Goal: Task Accomplishment & Management: Manage account settings

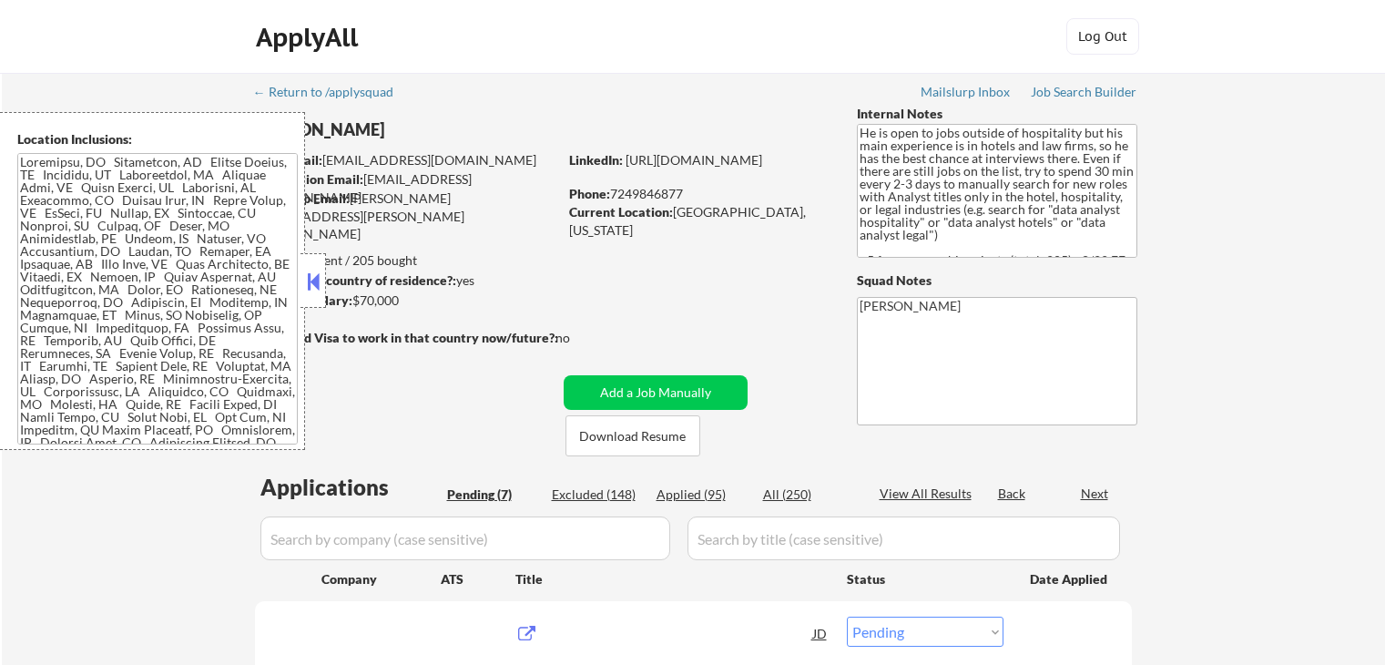
select select ""pending""
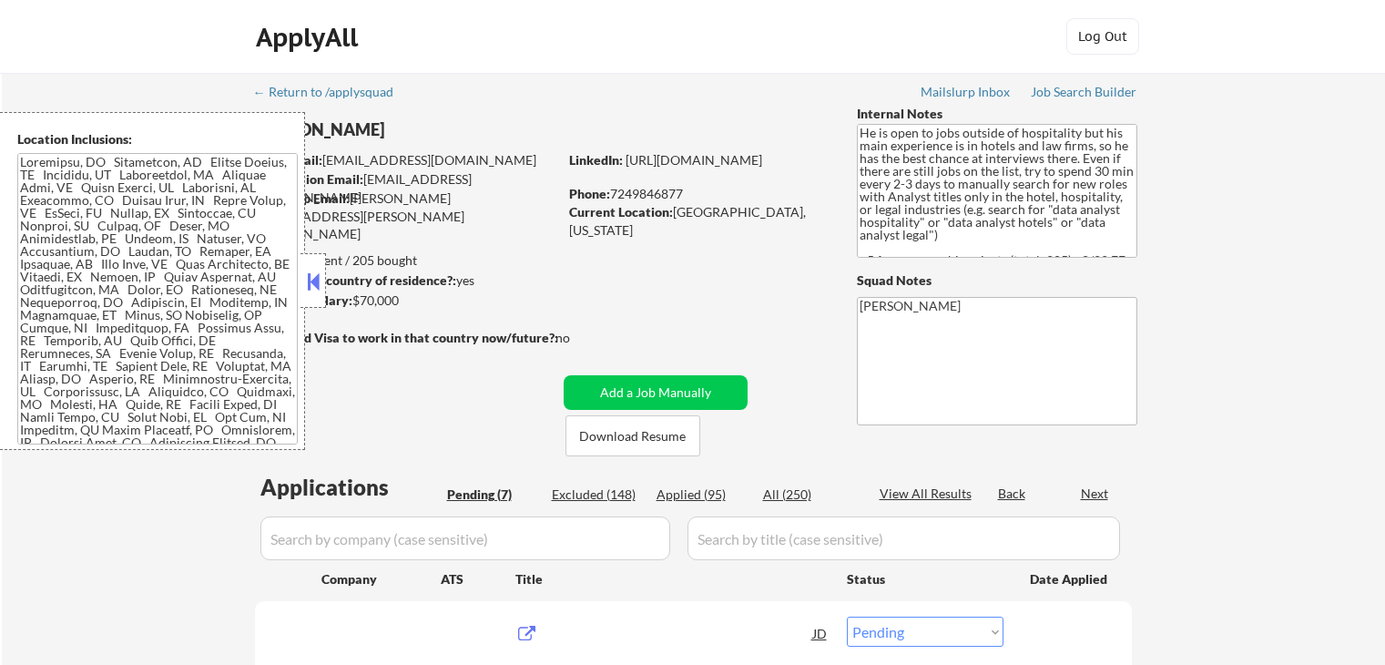
select select ""pending""
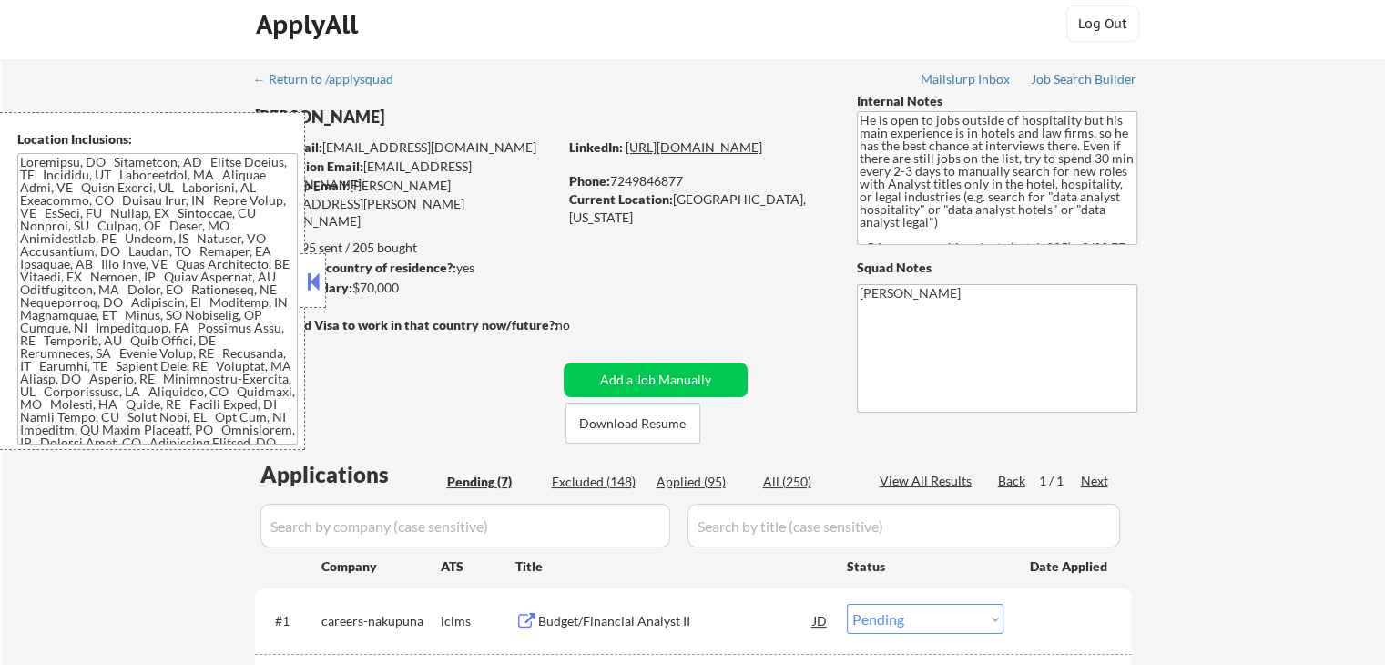
scroll to position [91, 0]
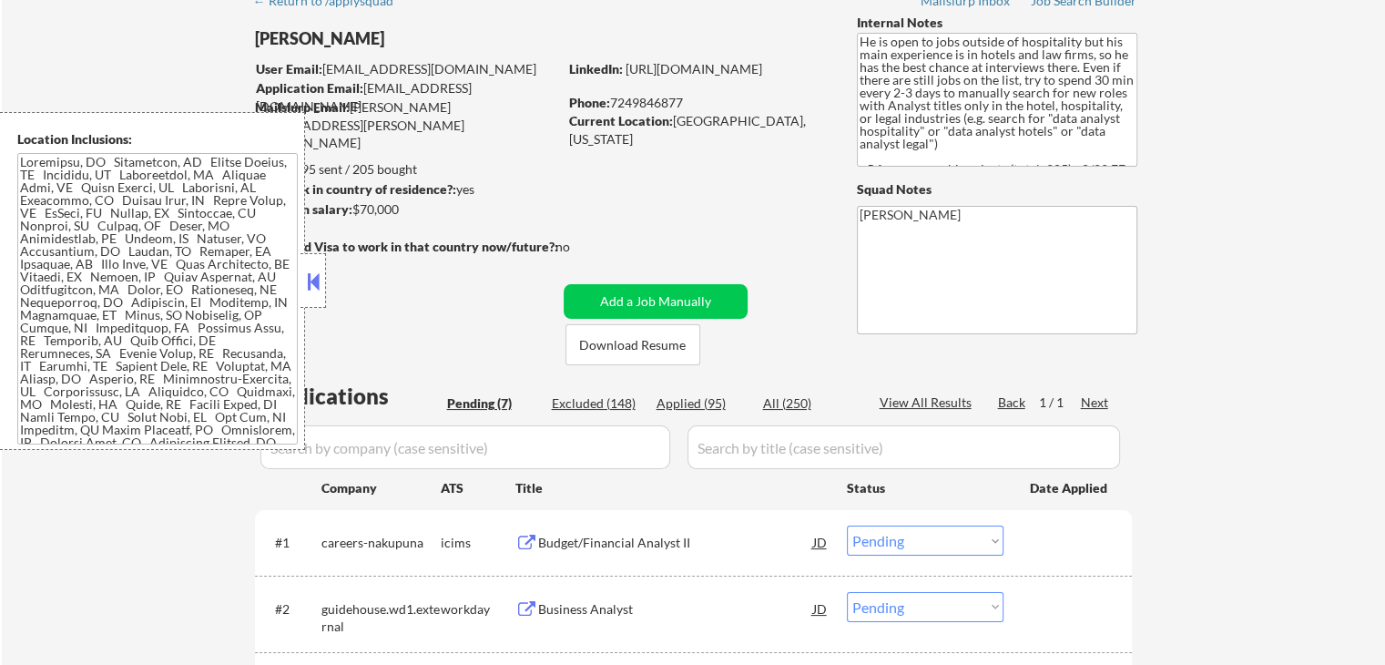
click at [317, 274] on button at bounding box center [313, 281] width 20 height 27
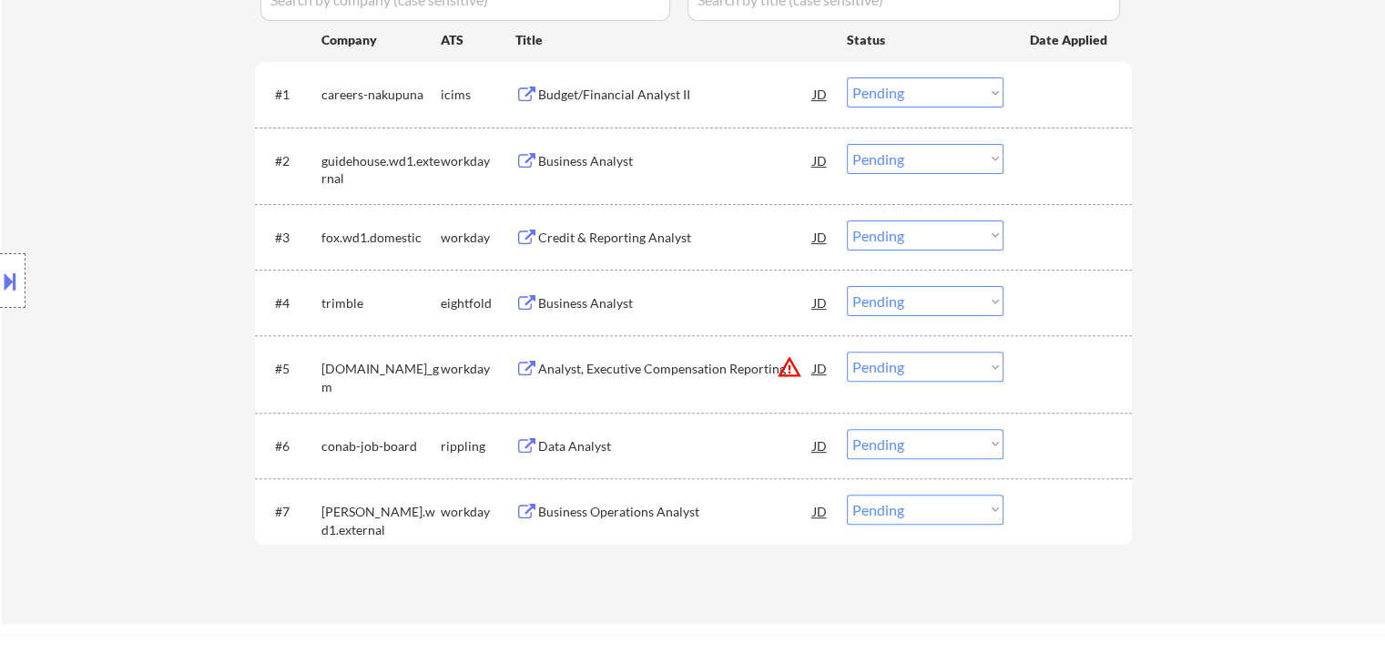
scroll to position [638, 0]
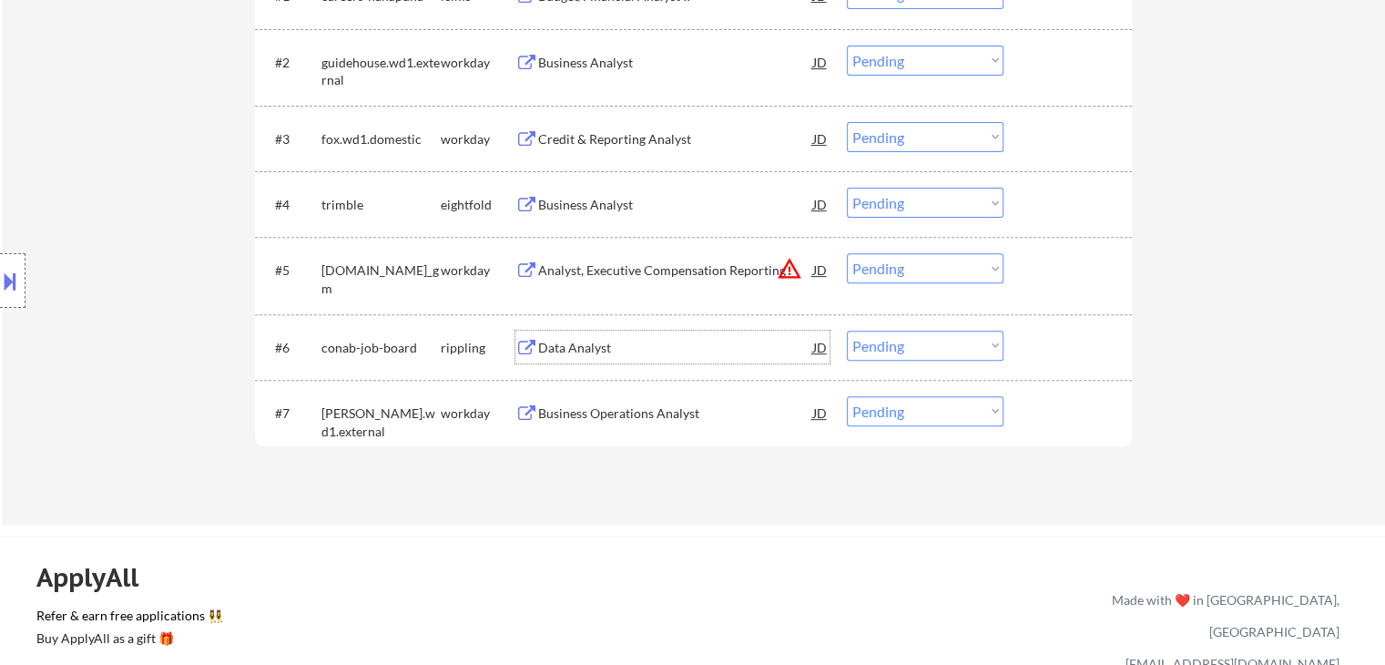
click at [579, 342] on div "Data Analyst" at bounding box center [675, 348] width 275 height 18
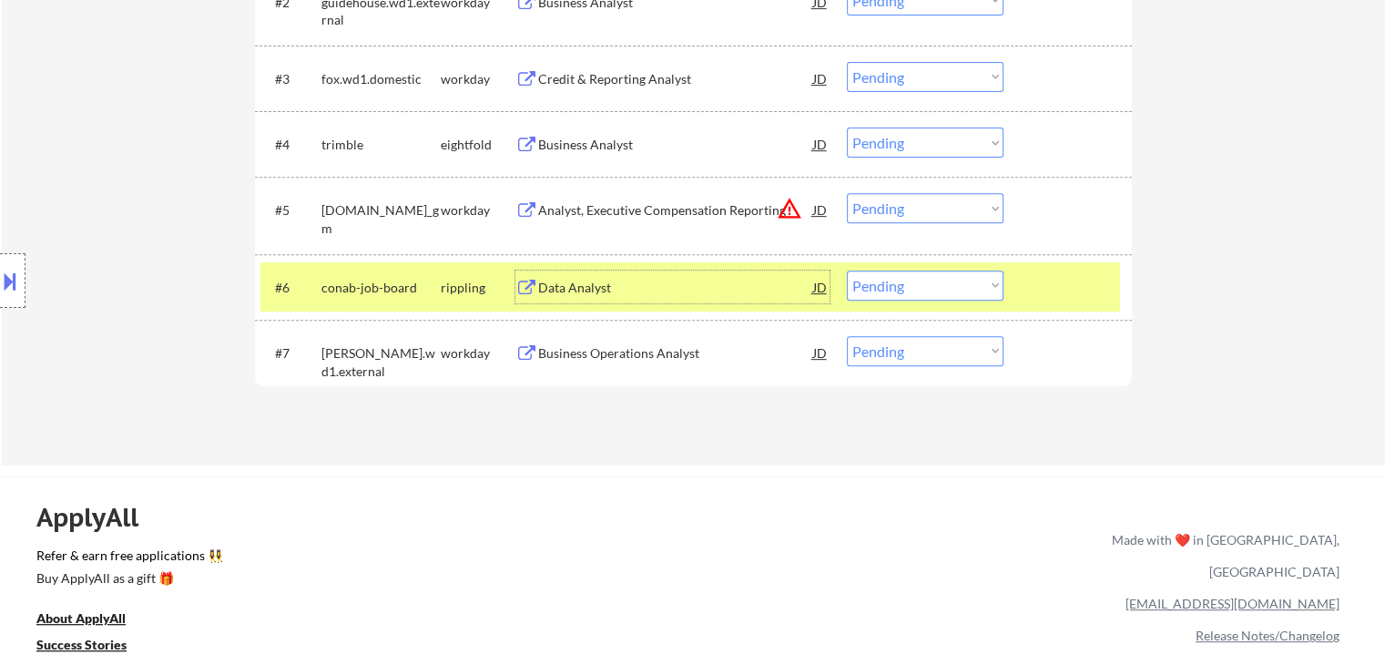
scroll to position [729, 0]
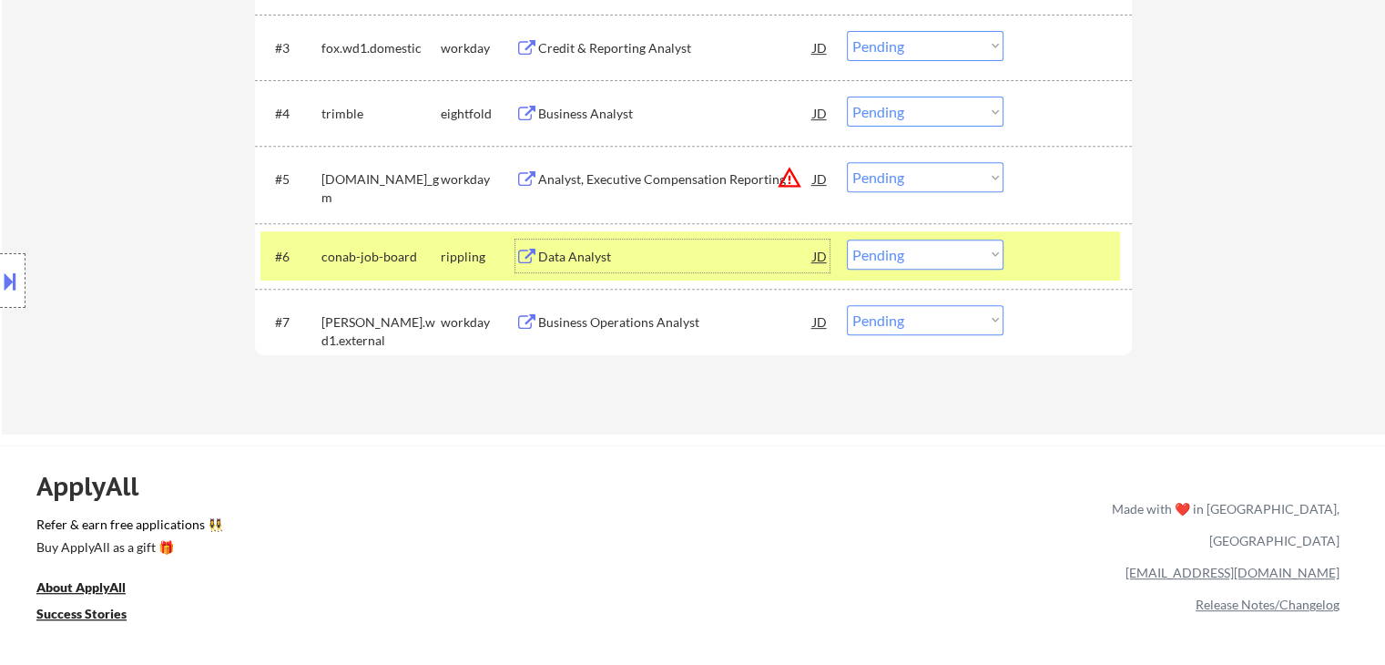
click at [932, 256] on select "Choose an option... Pending Applied Excluded (Questions) Excluded (Expired) Exc…" at bounding box center [925, 255] width 157 height 30
click at [847, 240] on select "Choose an option... Pending Applied Excluded (Questions) Excluded (Expired) Exc…" at bounding box center [925, 255] width 157 height 30
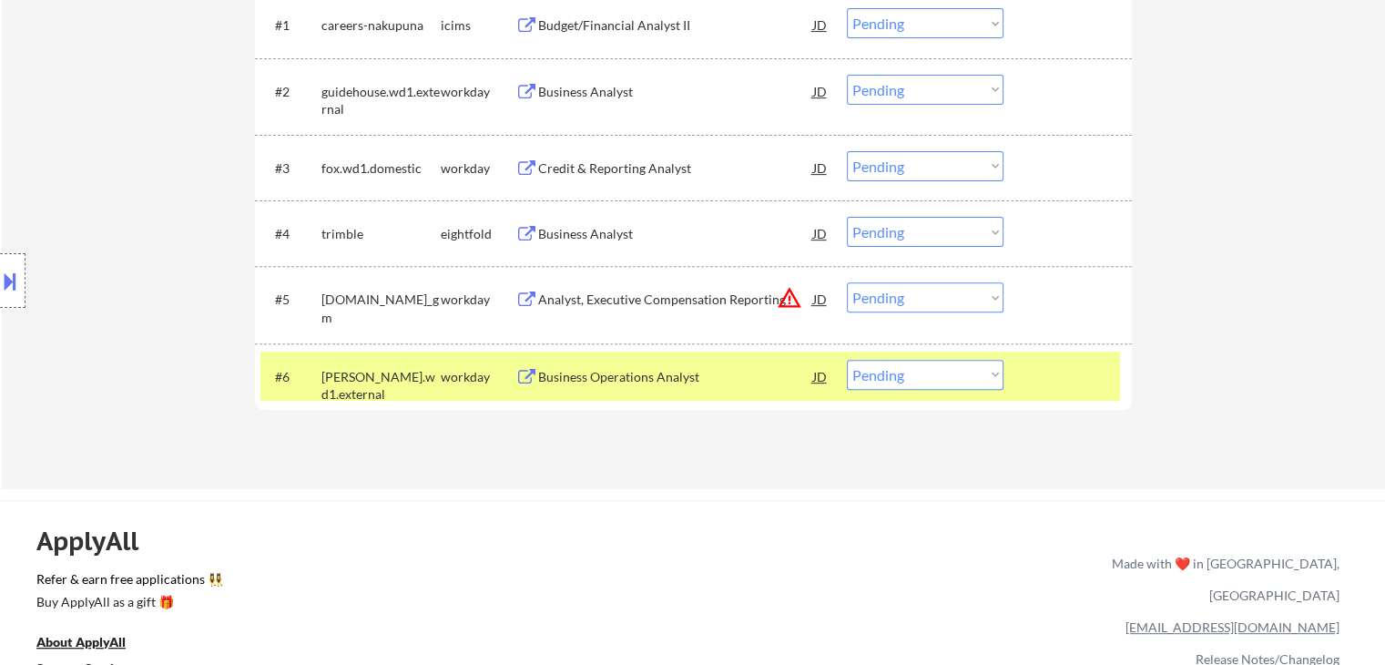
scroll to position [638, 0]
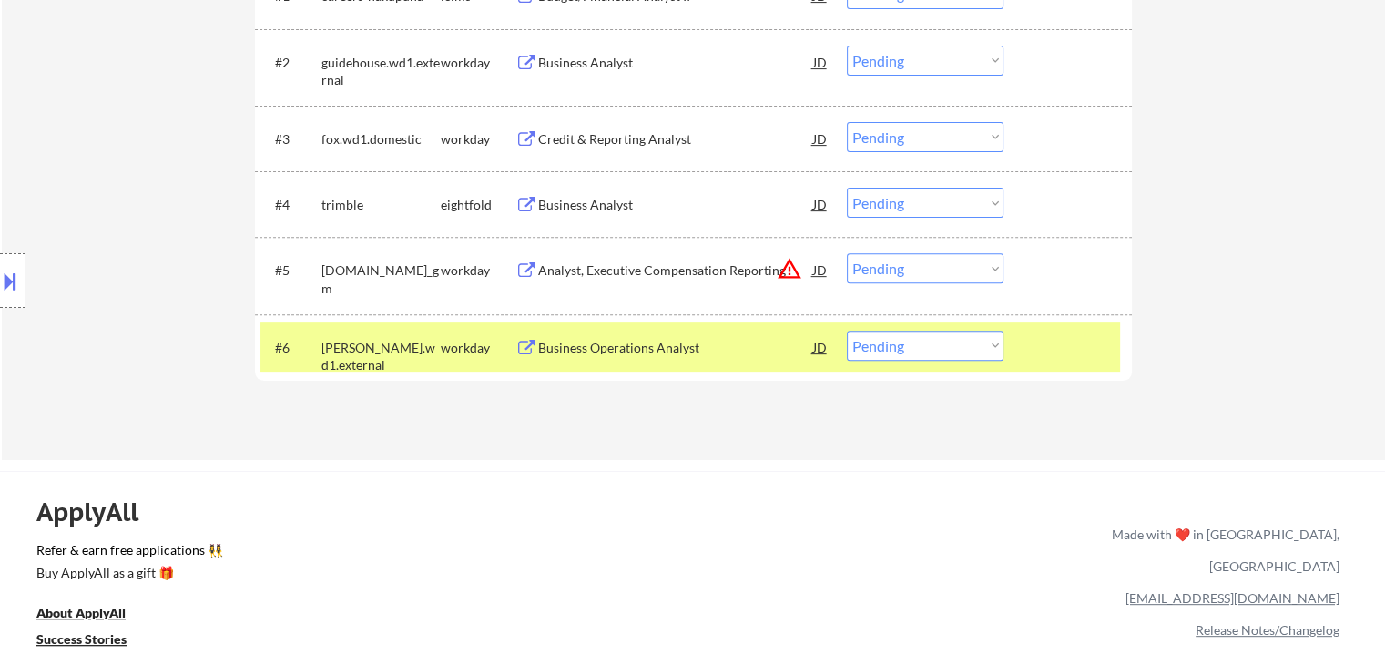
click at [639, 340] on div "Business Operations Analyst" at bounding box center [675, 348] width 275 height 18
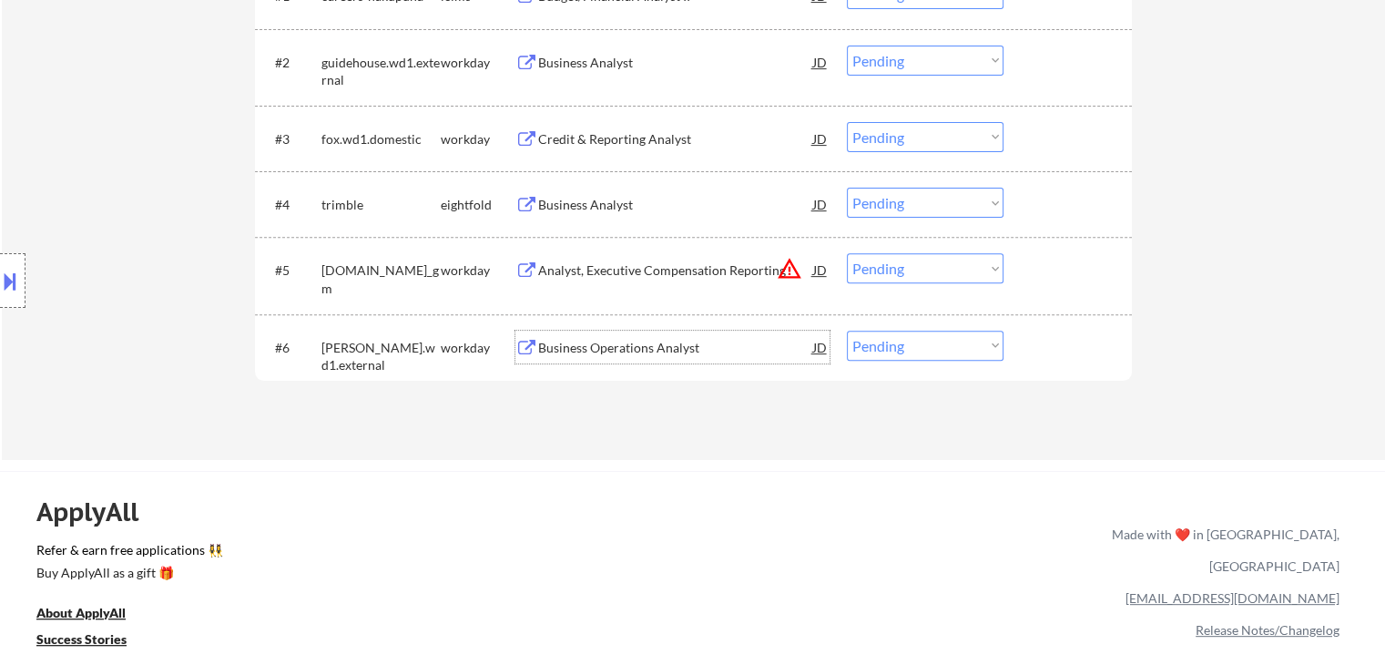
click at [896, 343] on select "Choose an option... Pending Applied Excluded (Questions) Excluded (Expired) Exc…" at bounding box center [925, 346] width 157 height 30
select select ""applied""
click at [847, 331] on select "Choose an option... Pending Applied Excluded (Questions) Excluded (Expired) Exc…" at bounding box center [925, 346] width 157 height 30
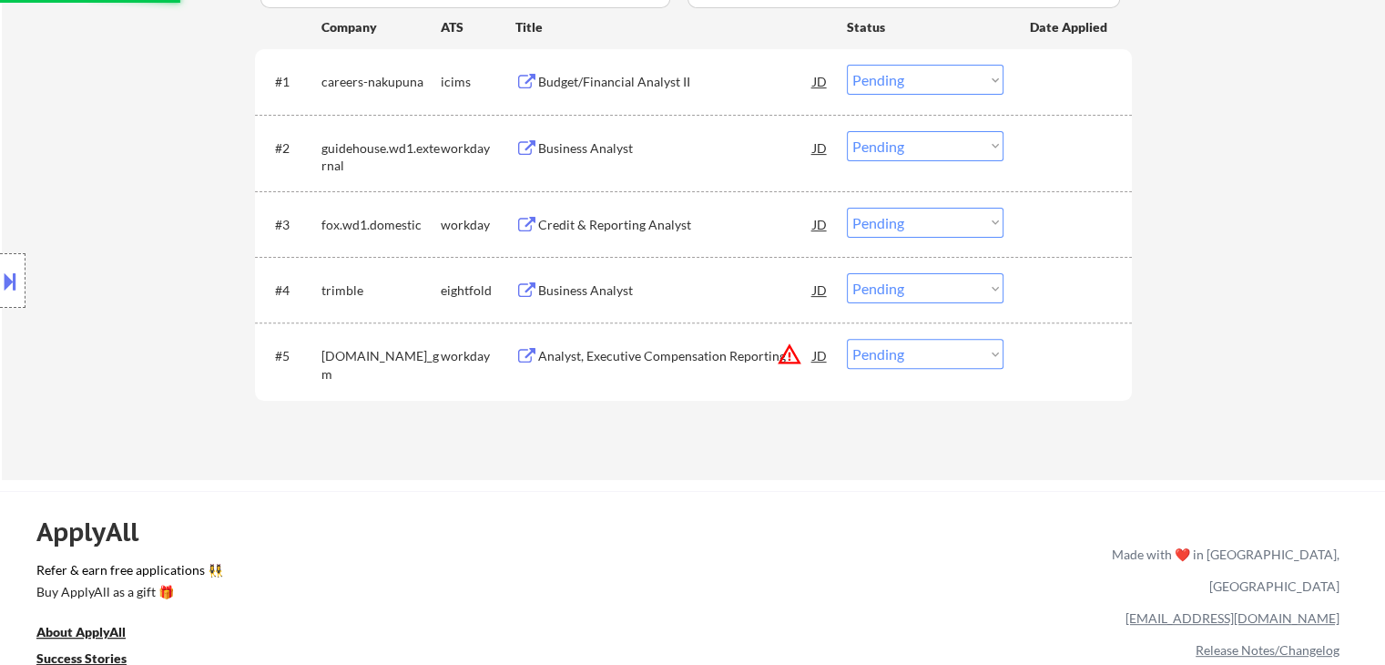
scroll to position [455, 0]
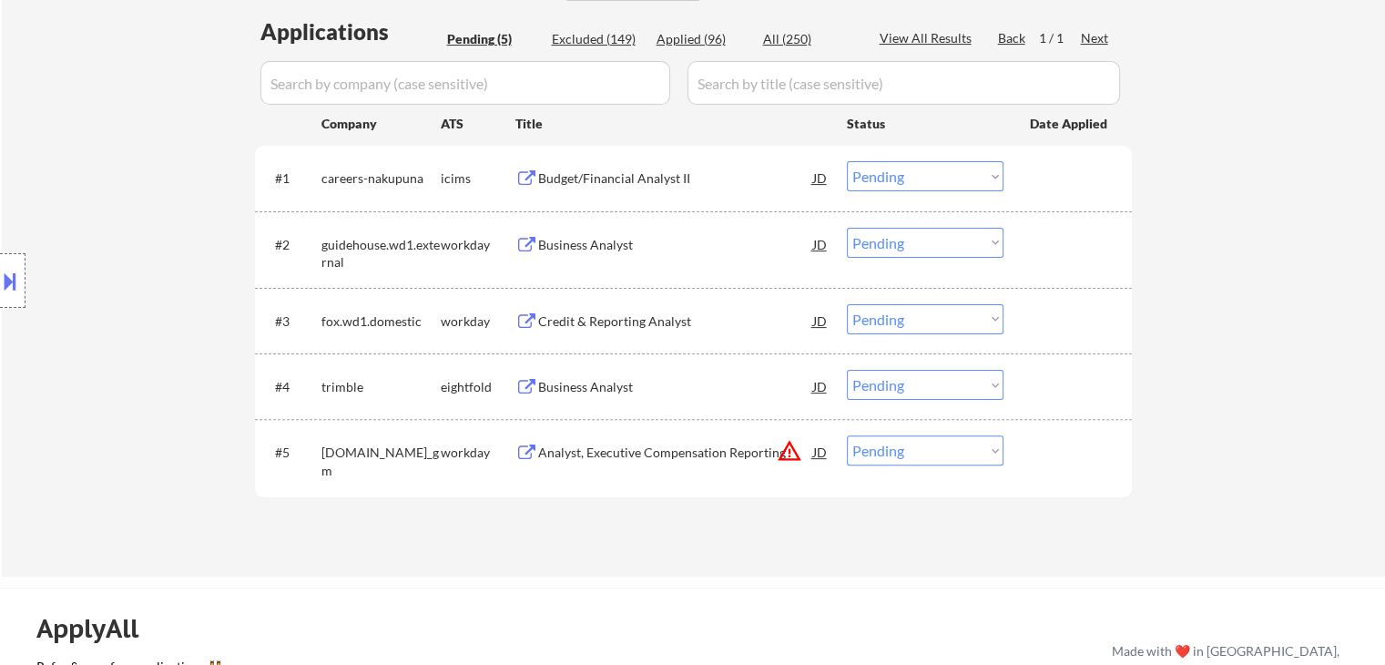
click at [591, 249] on div "Business Analyst" at bounding box center [675, 245] width 275 height 18
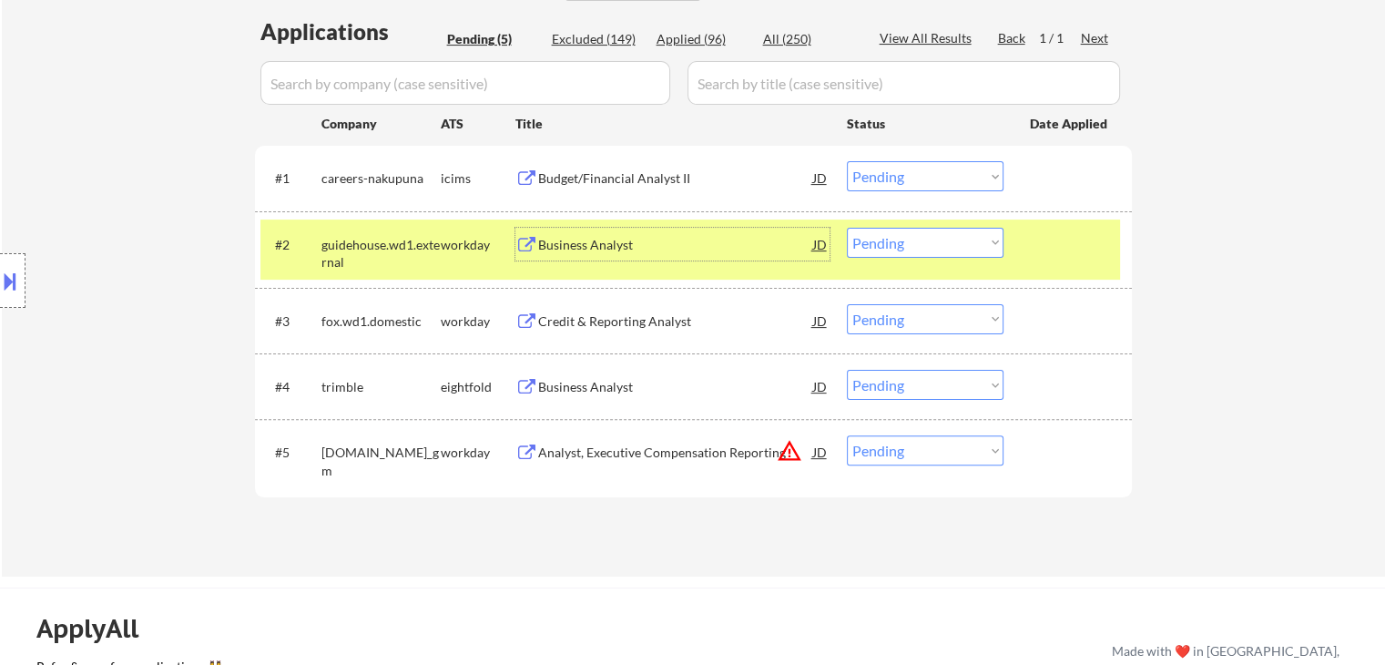
click at [4, 292] on button at bounding box center [10, 281] width 20 height 30
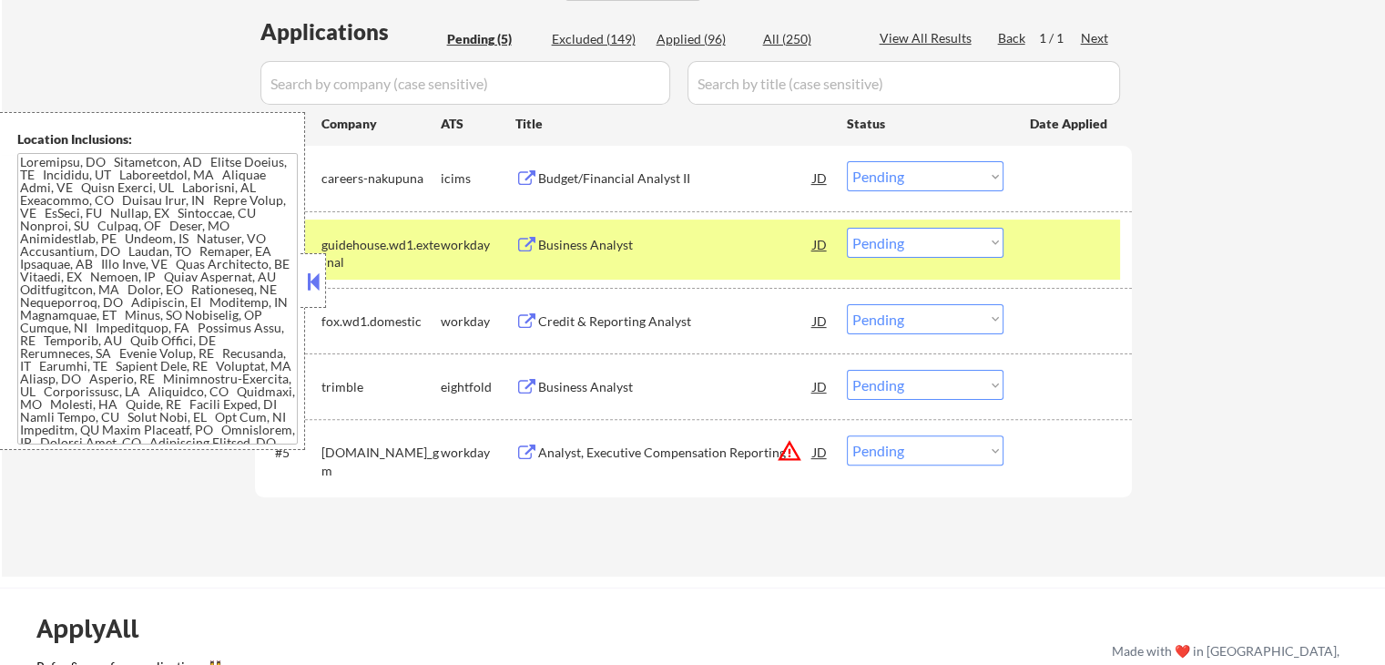
drag, startPoint x: 321, startPoint y: 282, endPoint x: 330, endPoint y: 280, distance: 9.5
click at [322, 282] on button at bounding box center [313, 281] width 20 height 27
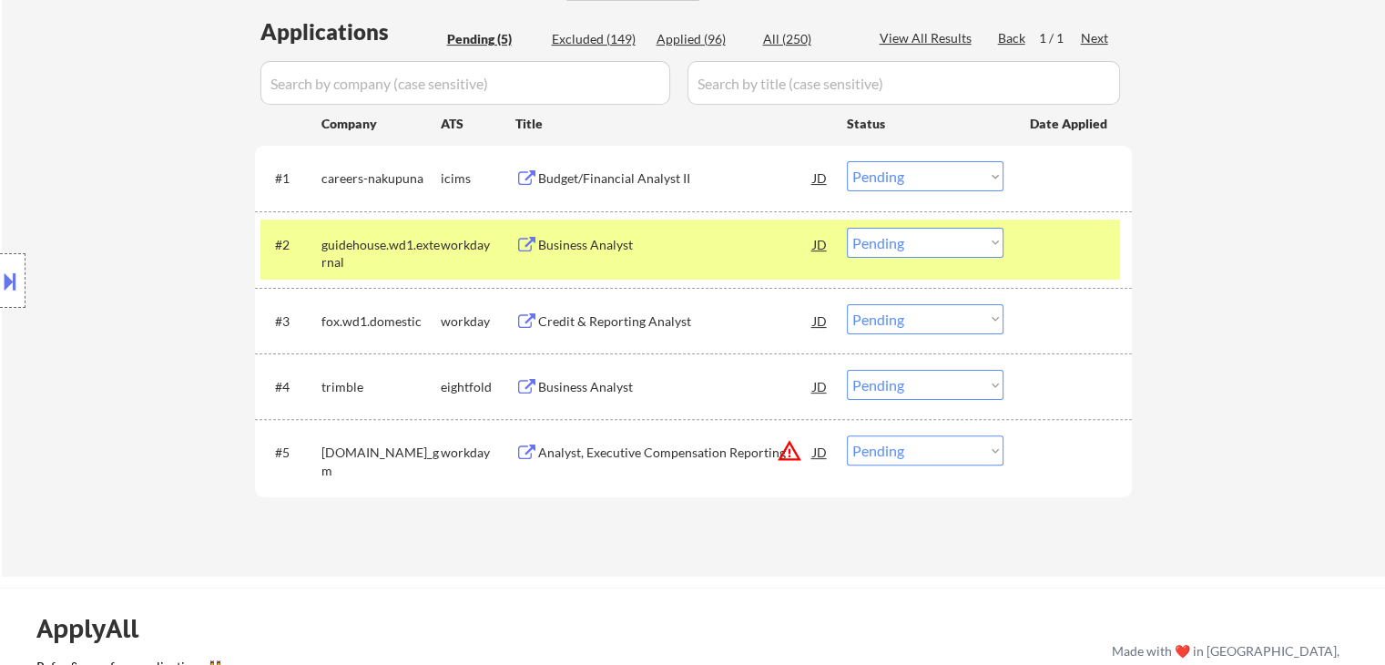
click at [587, 255] on div "Business Analyst" at bounding box center [675, 244] width 275 height 33
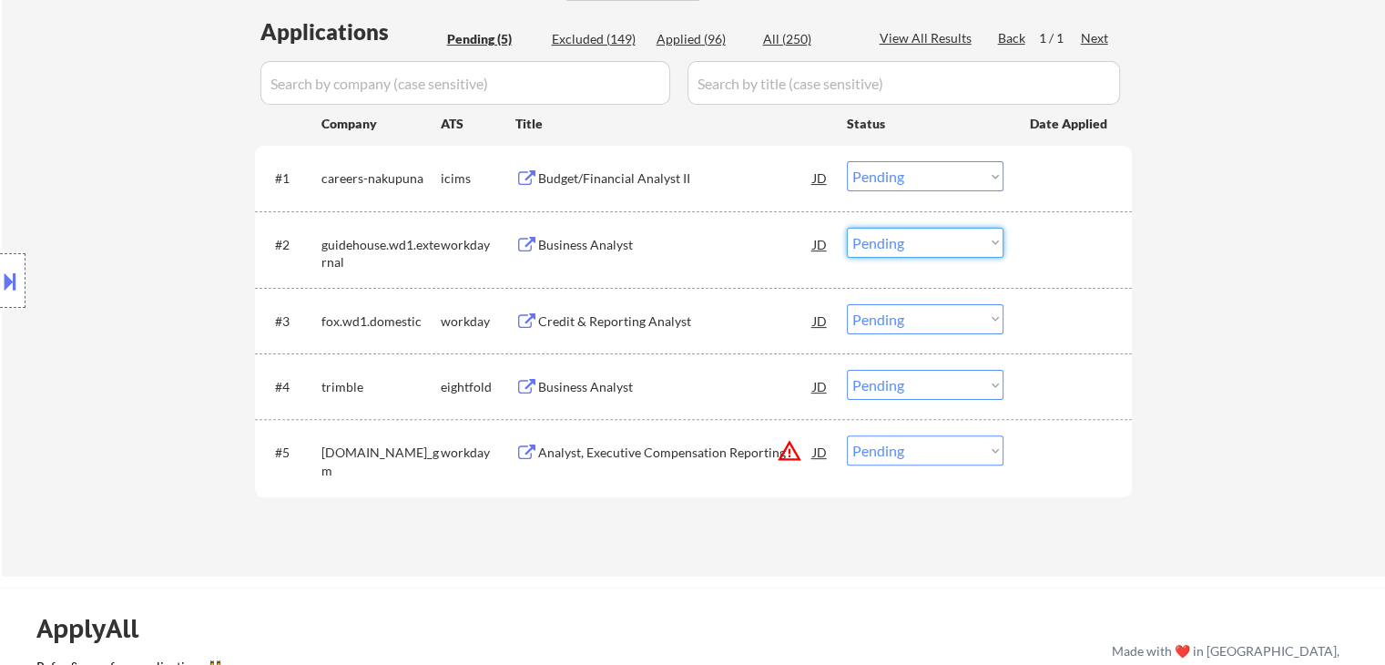
click at [892, 238] on select "Choose an option... Pending Applied Excluded (Questions) Excluded (Expired) Exc…" at bounding box center [925, 243] width 157 height 30
click at [847, 228] on select "Choose an option... Pending Applied Excluded (Questions) Excluded (Expired) Exc…" at bounding box center [925, 243] width 157 height 30
select select ""pending""
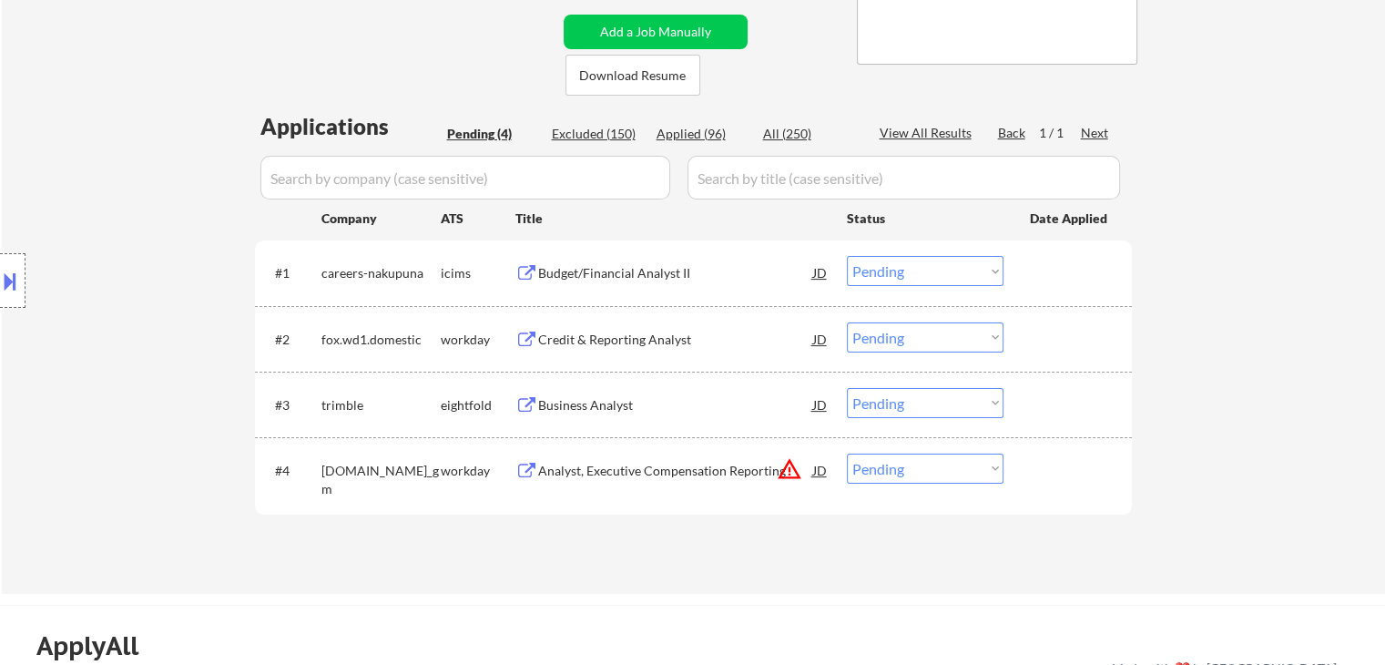
scroll to position [364, 0]
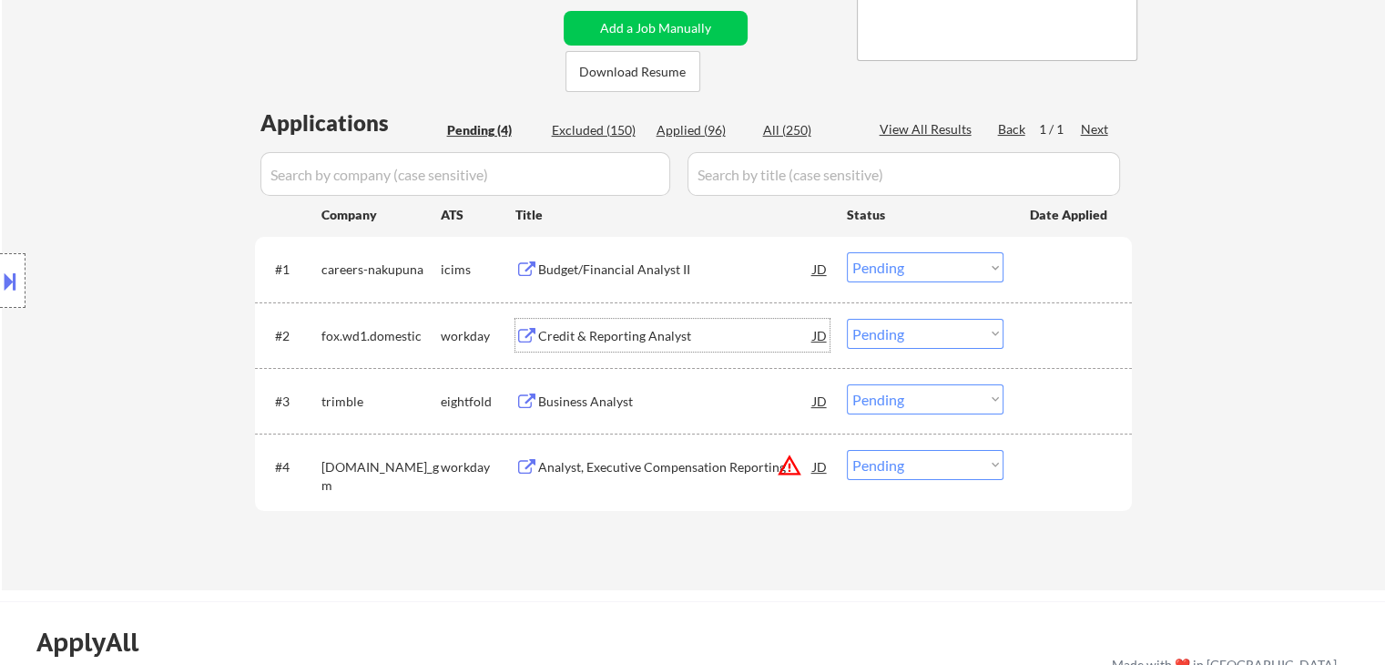
click at [639, 328] on div "Credit & Reporting Analyst" at bounding box center [675, 336] width 275 height 18
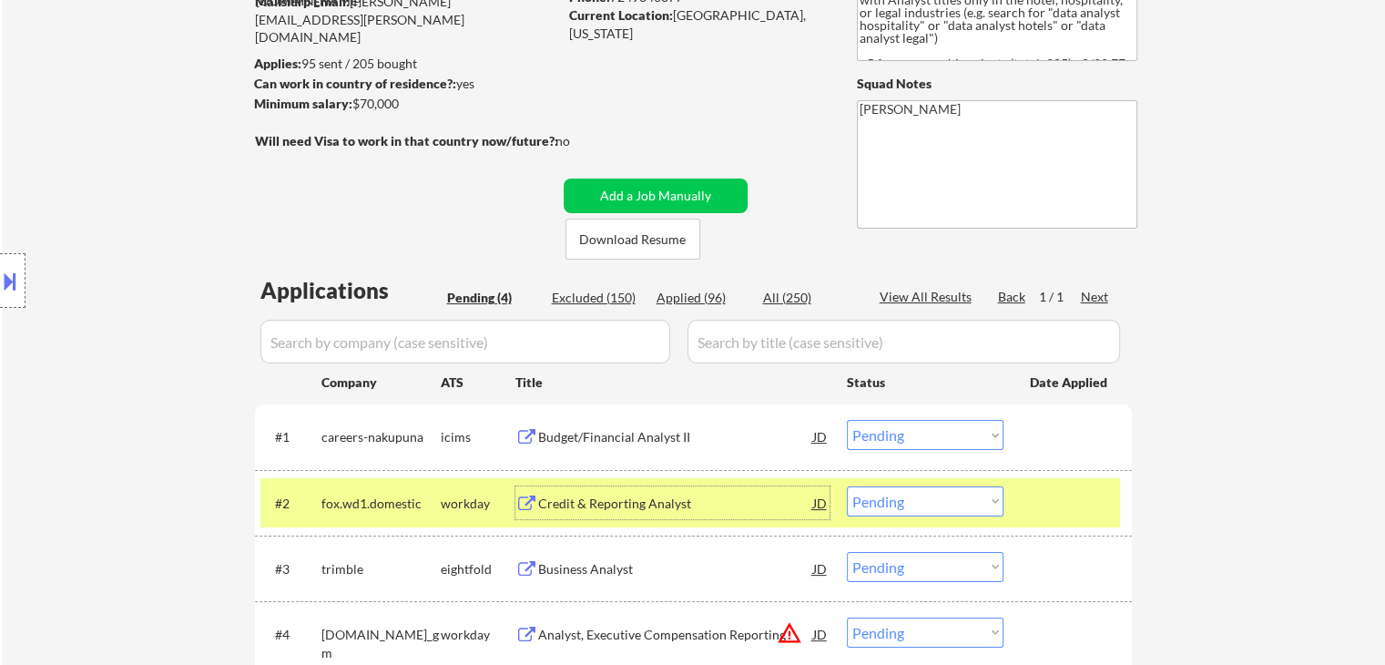
scroll to position [91, 0]
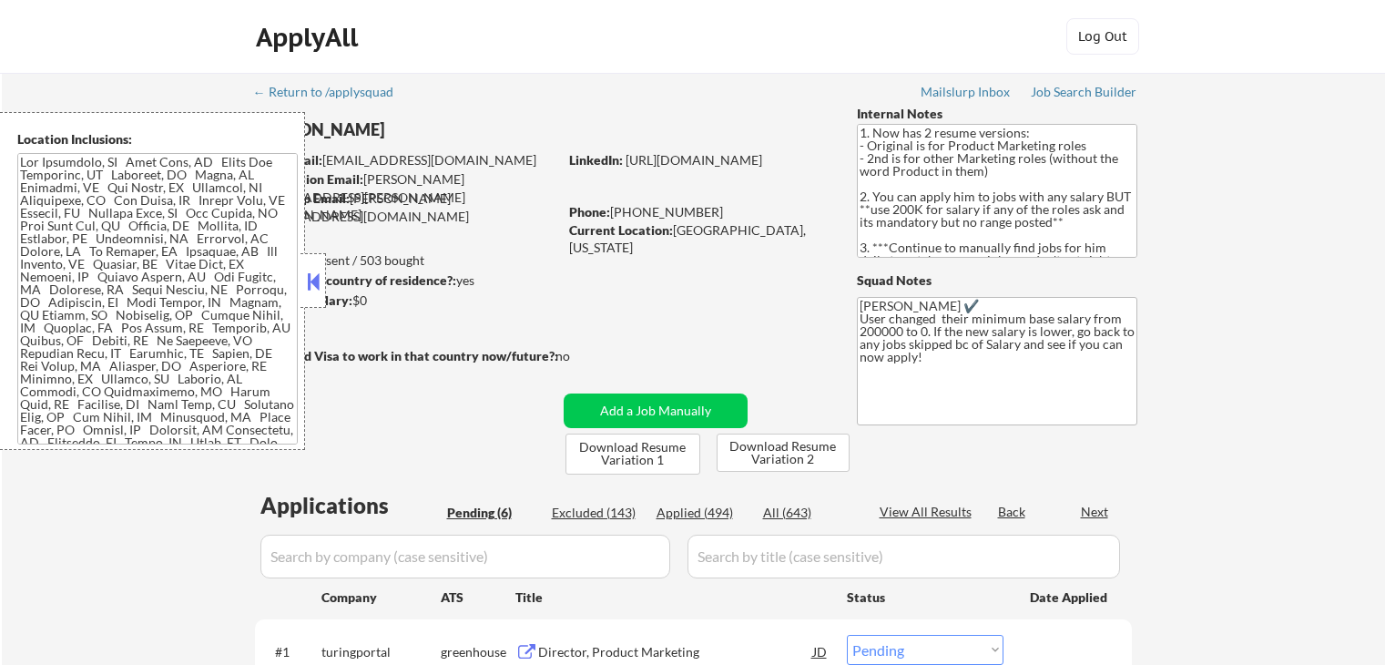
select select ""pending""
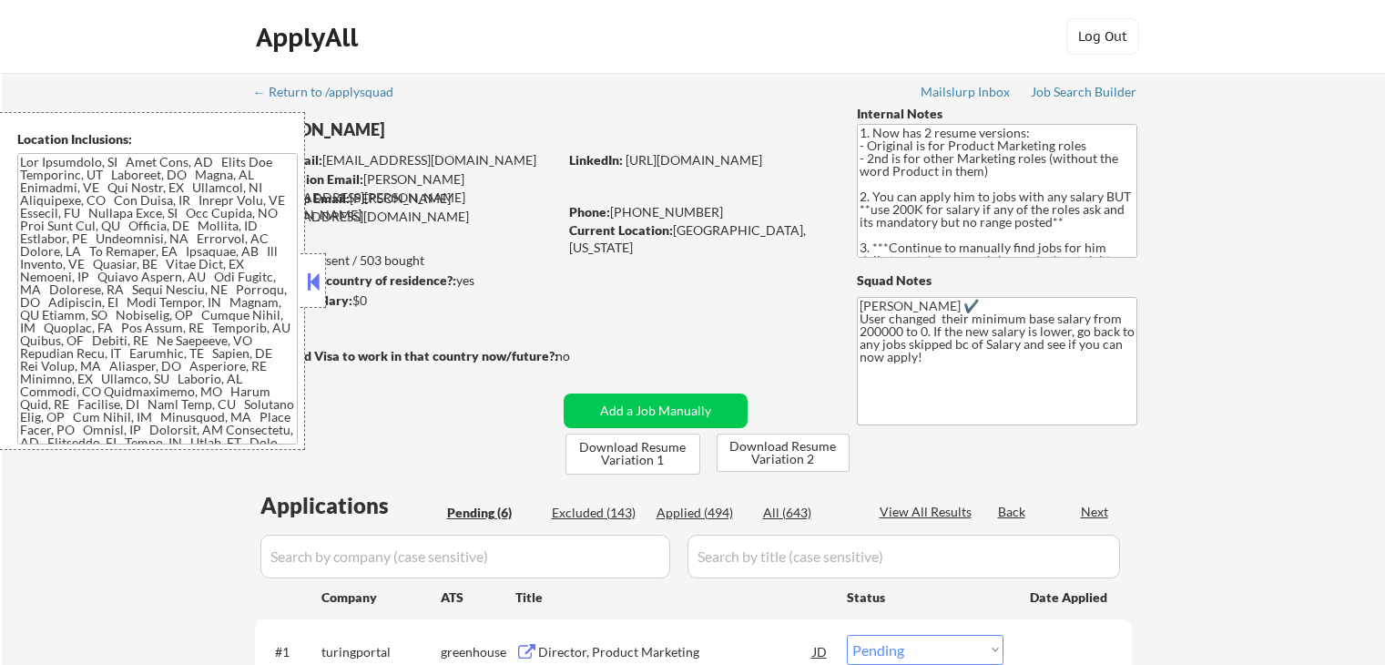
select select ""pending""
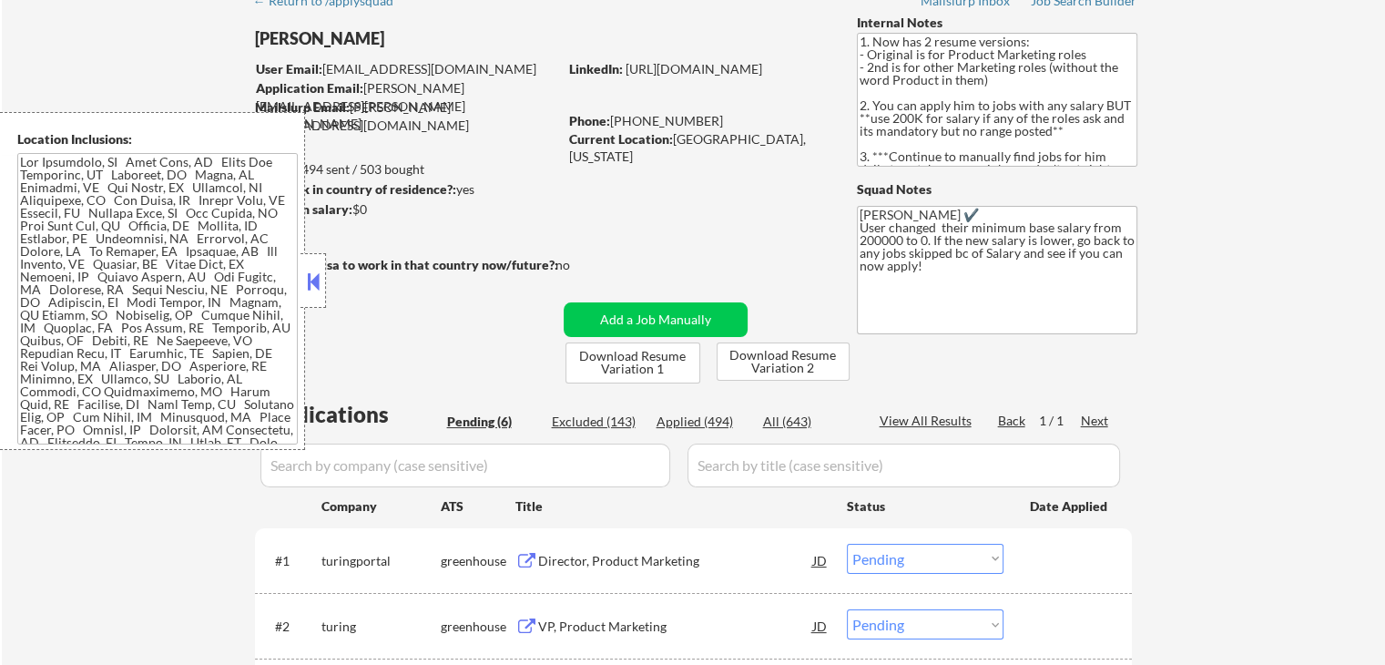
drag, startPoint x: 310, startPoint y: 278, endPoint x: 357, endPoint y: 277, distance: 47.4
click at [311, 278] on button at bounding box center [313, 281] width 20 height 27
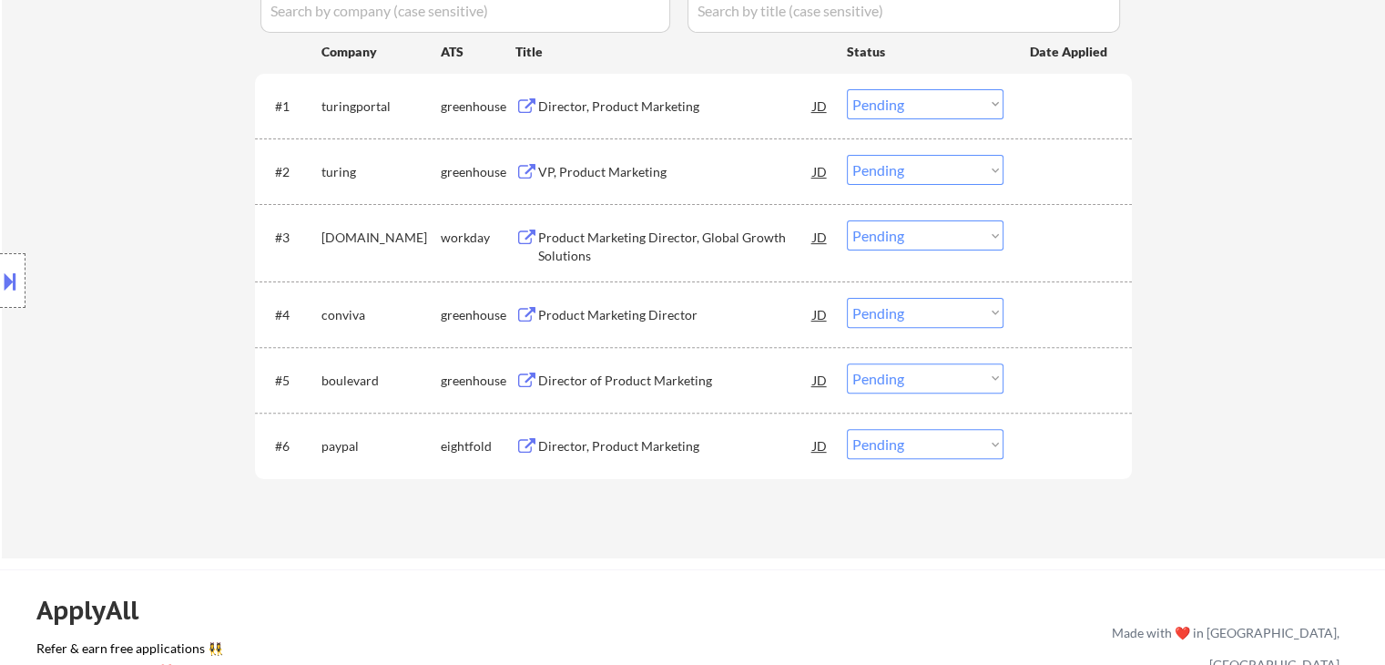
scroll to position [546, 0]
